Goal: Find specific page/section

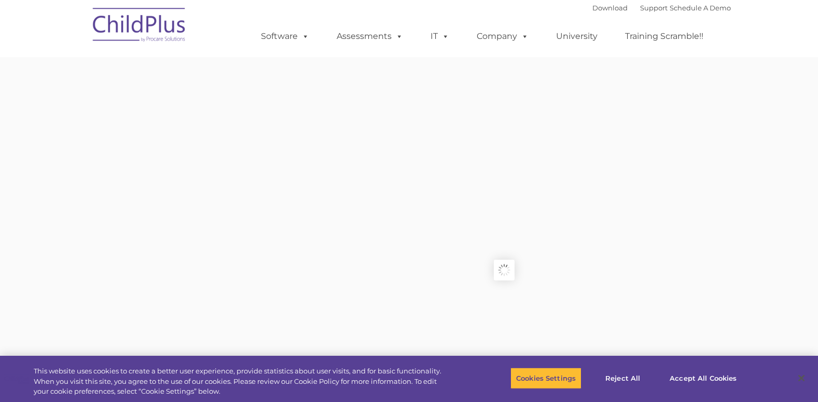
type input ""
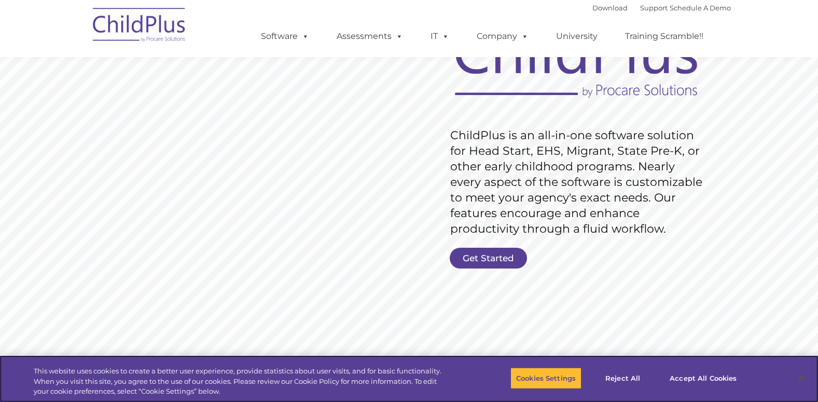
scroll to position [105, 0]
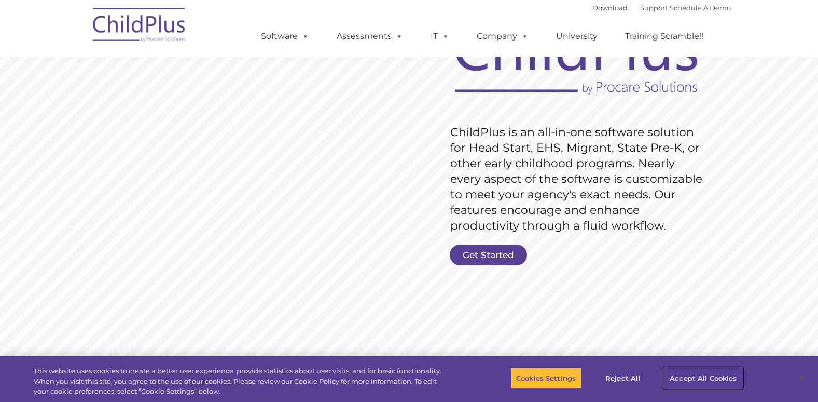
click at [717, 382] on button "Accept All Cookies" at bounding box center [703, 378] width 78 height 22
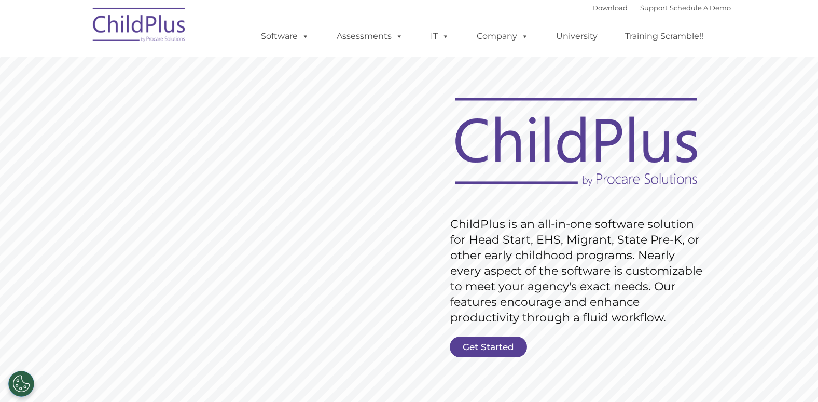
scroll to position [0, 0]
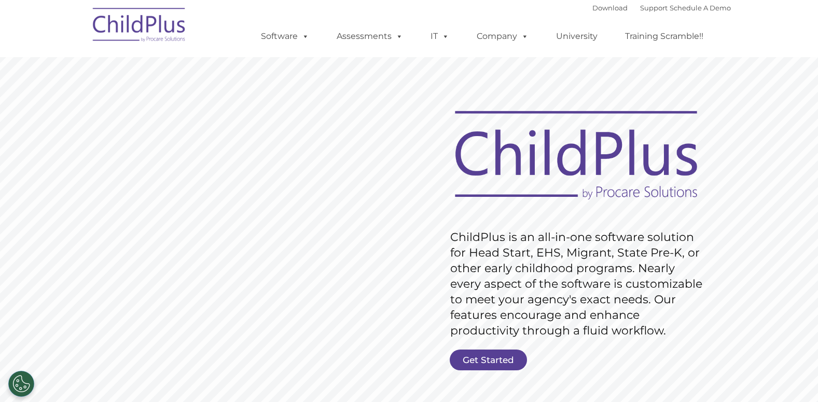
click at [508, 346] on rs-slide "Request Pricing ChildPlus is an all-in-one software solution for Head Start, EH…" at bounding box center [409, 269] width 818 height 467
click at [506, 353] on link "Get Started" at bounding box center [488, 359] width 77 height 21
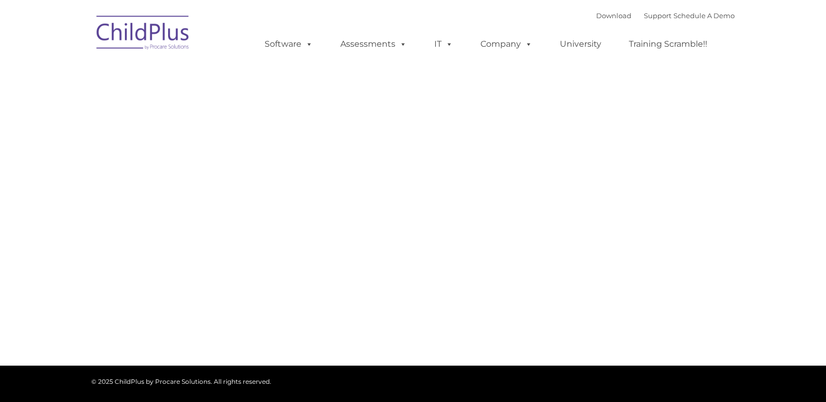
type input ""
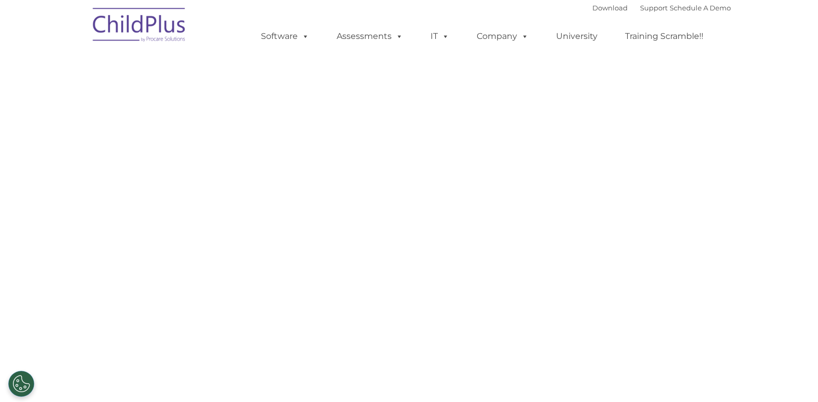
select select "MEDIUM"
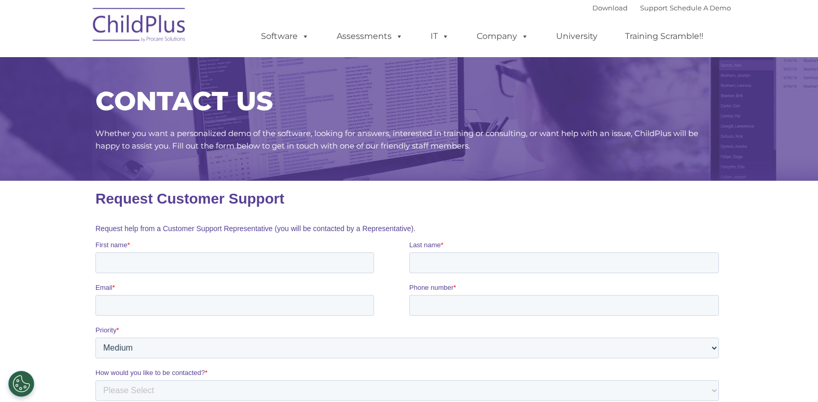
click at [158, 24] on img at bounding box center [140, 27] width 104 height 52
click at [593, 4] on link "Download" at bounding box center [610, 8] width 35 height 8
